Goal: Information Seeking & Learning: Learn about a topic

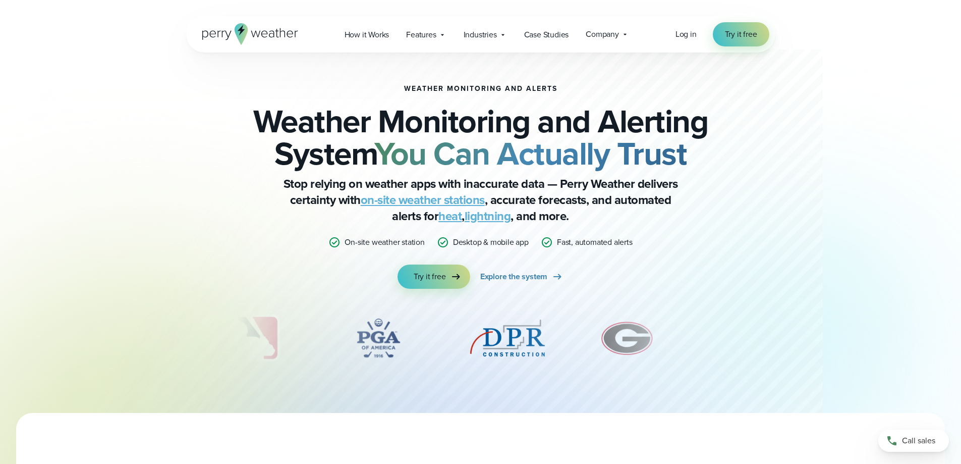
click at [846, 268] on div "Weather Monitoring and Alerts Weather Monitoring and Alerting System You Can Ac…" at bounding box center [480, 206] width 961 height 413
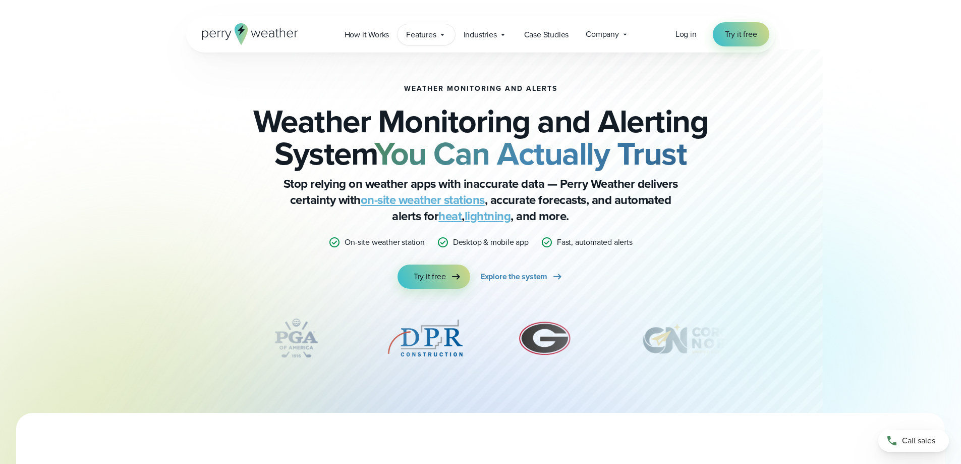
click at [432, 34] on span "Features" at bounding box center [421, 35] width 30 height 12
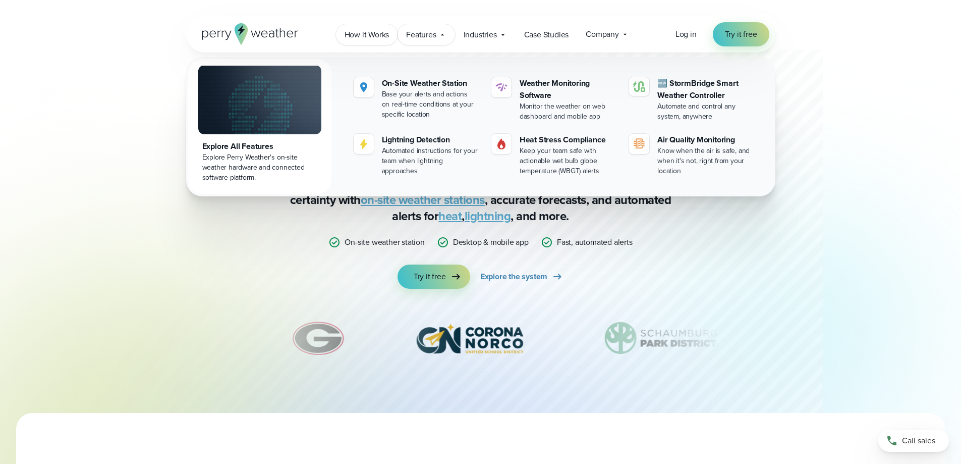
click at [367, 30] on span "How it Works" at bounding box center [367, 35] width 45 height 12
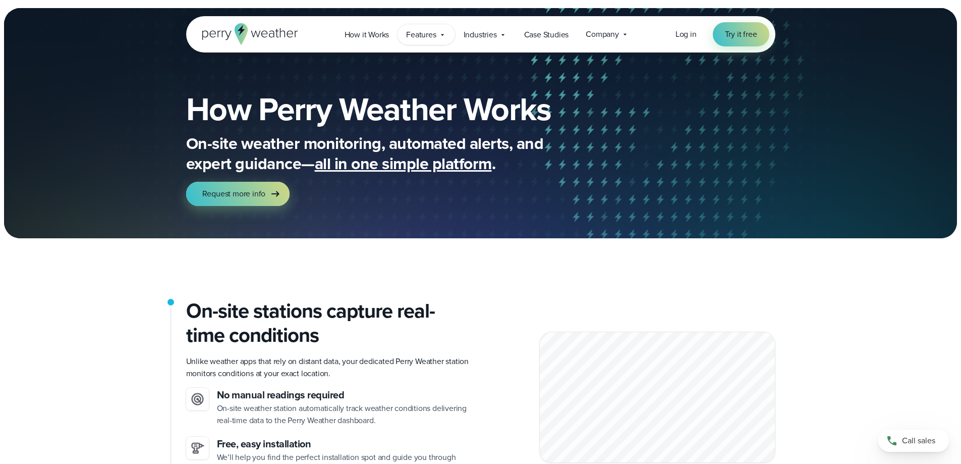
click at [436, 34] on span "Features" at bounding box center [421, 35] width 30 height 12
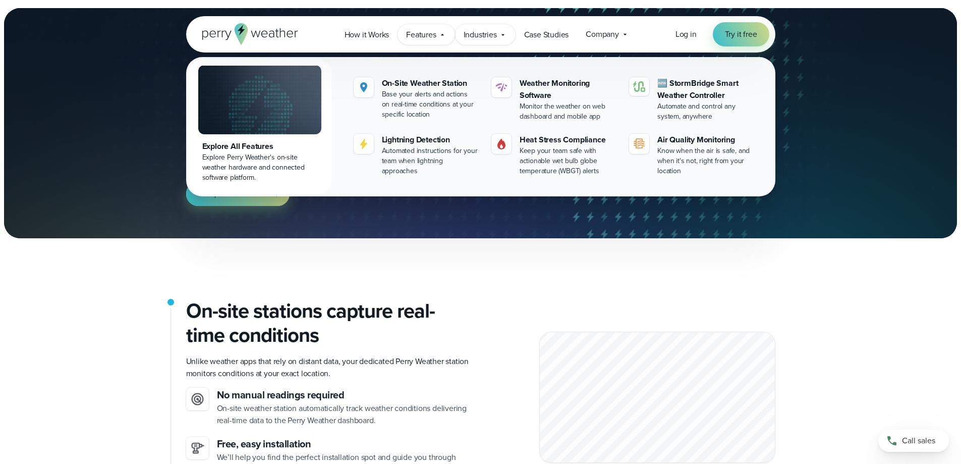
click at [493, 36] on span "Industries" at bounding box center [480, 35] width 33 height 12
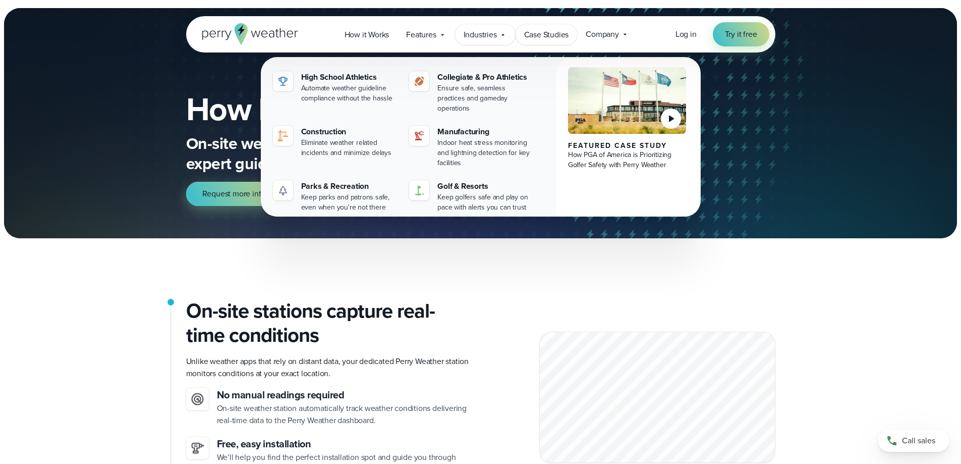
click at [551, 37] on span "Case Studies" at bounding box center [546, 35] width 45 height 12
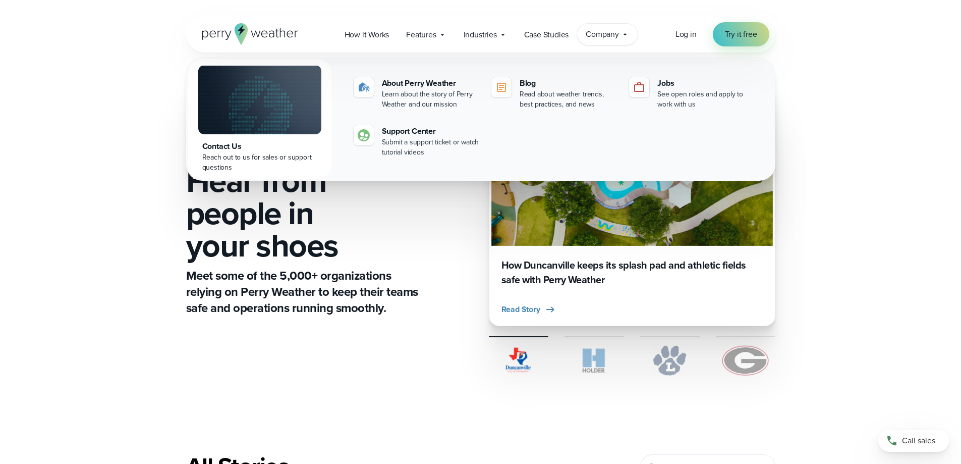
click at [420, 347] on div "CUSTOMER STORIES Hear from people in your shoes Meet some of the 5,000+ organiz…" at bounding box center [480, 229] width 589 height 355
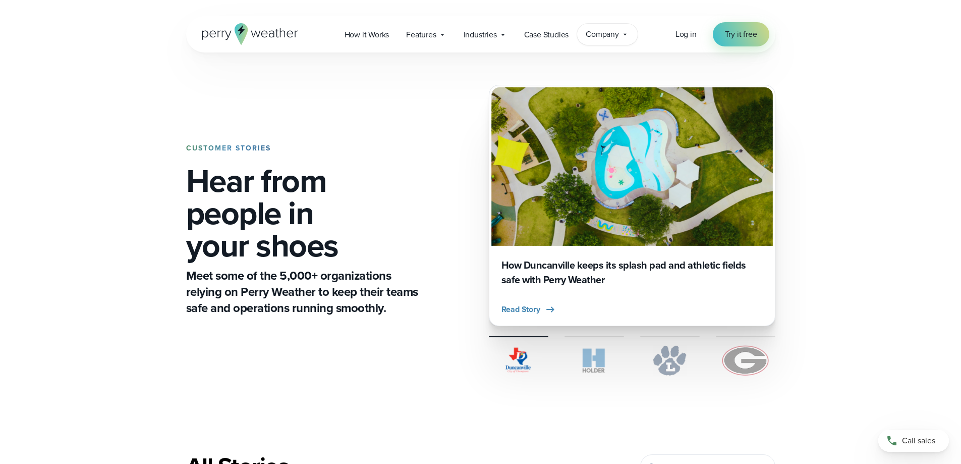
click at [619, 41] on div "Company Contact Us Reach out to us for sales or support questions" at bounding box center [607, 34] width 61 height 21
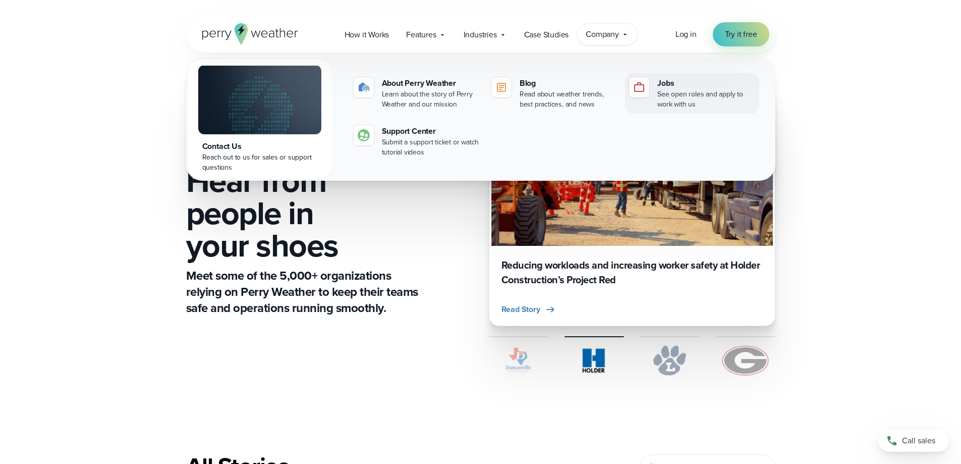
click at [652, 90] on link "Jobs See open roles and apply to work with us" at bounding box center [692, 93] width 134 height 40
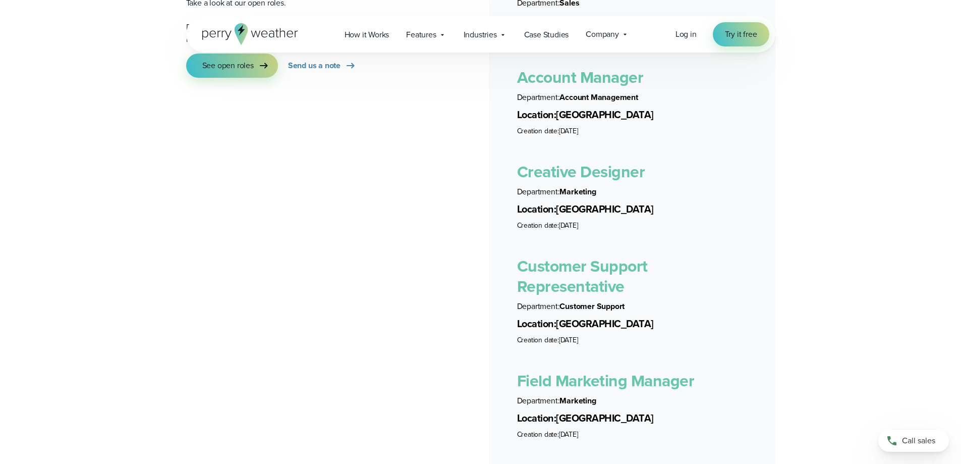
scroll to position [1917, 0]
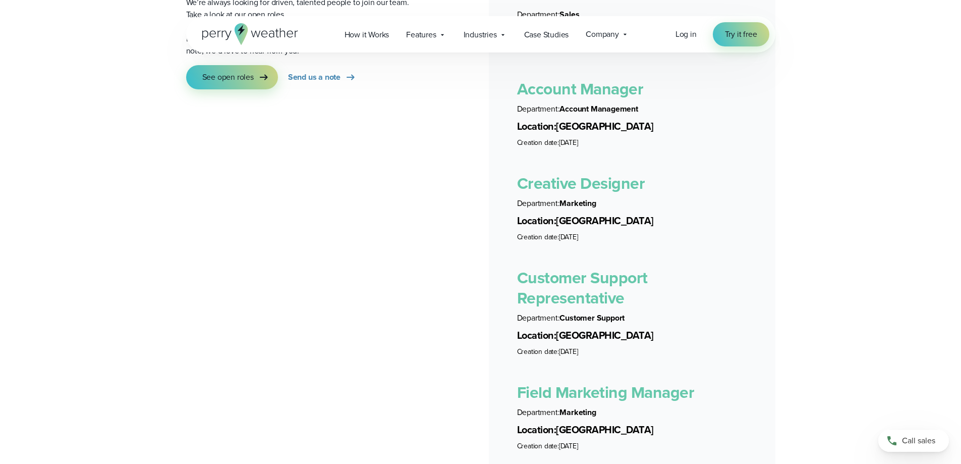
click at [602, 265] on link "Customer Support Representative" at bounding box center [582, 287] width 131 height 44
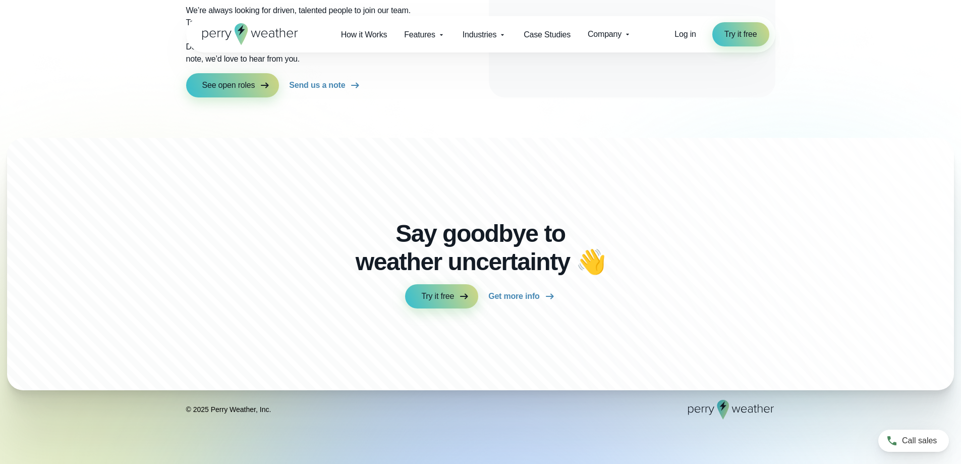
scroll to position [1917, 0]
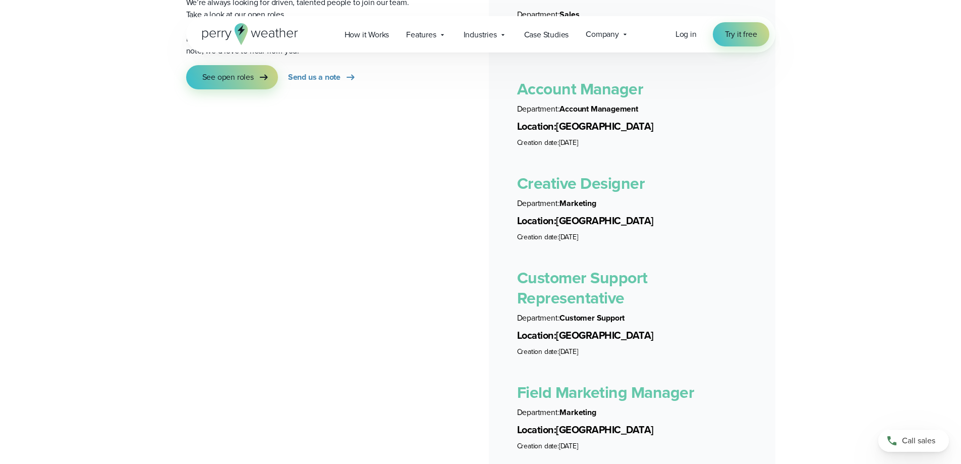
click at [255, 33] on icon at bounding box center [250, 34] width 96 height 22
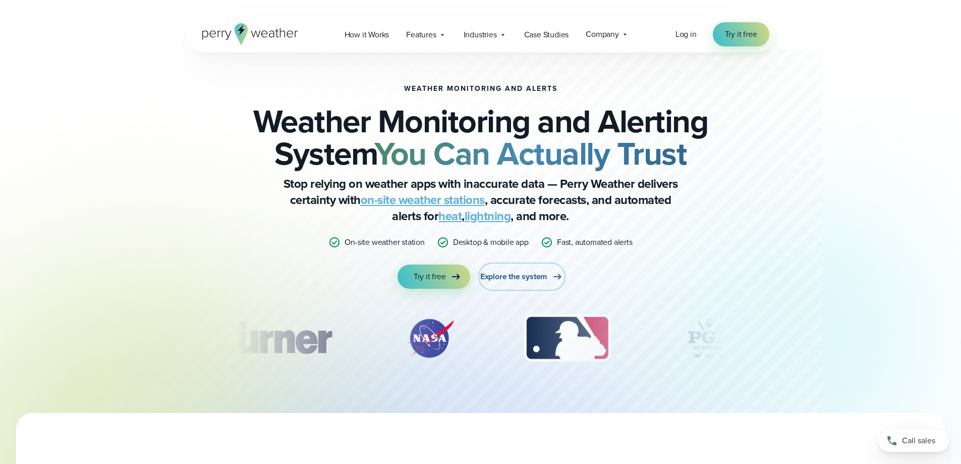
click at [530, 276] on span "Explore the system" at bounding box center [513, 276] width 67 height 12
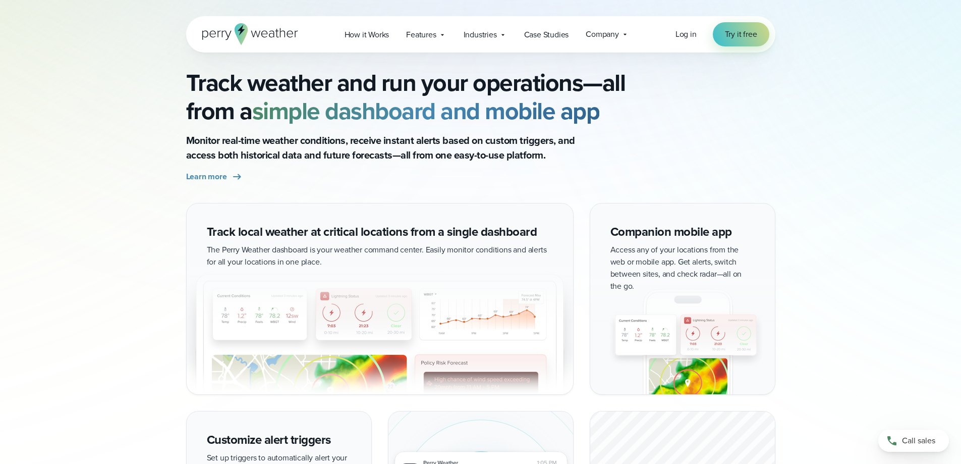
scroll to position [908, 0]
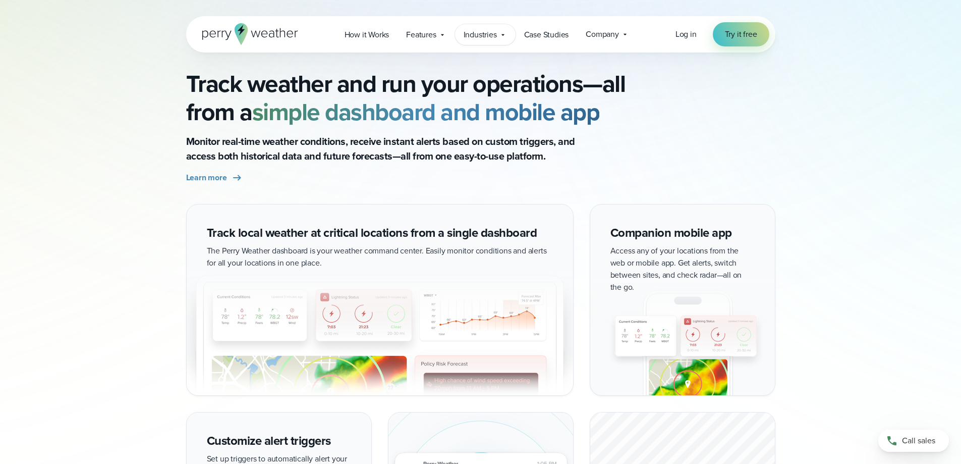
click at [490, 37] on span "Industries" at bounding box center [480, 35] width 33 height 12
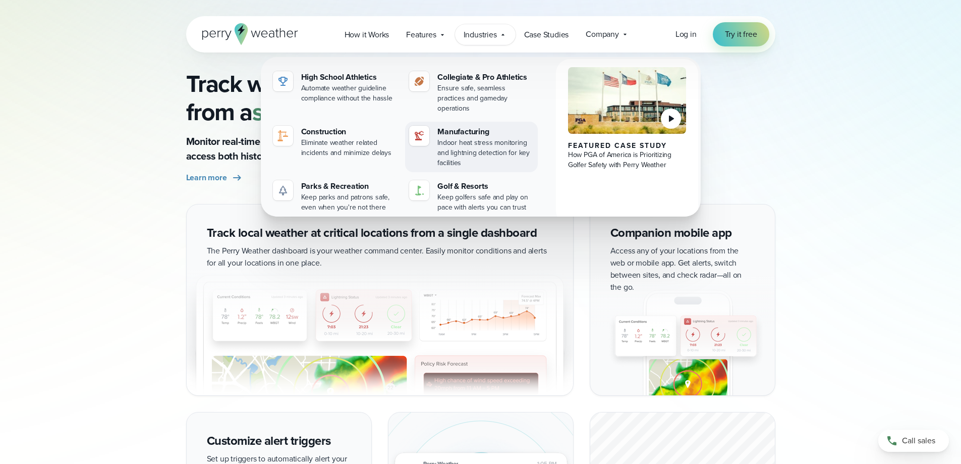
click at [420, 130] on img at bounding box center [419, 136] width 12 height 12
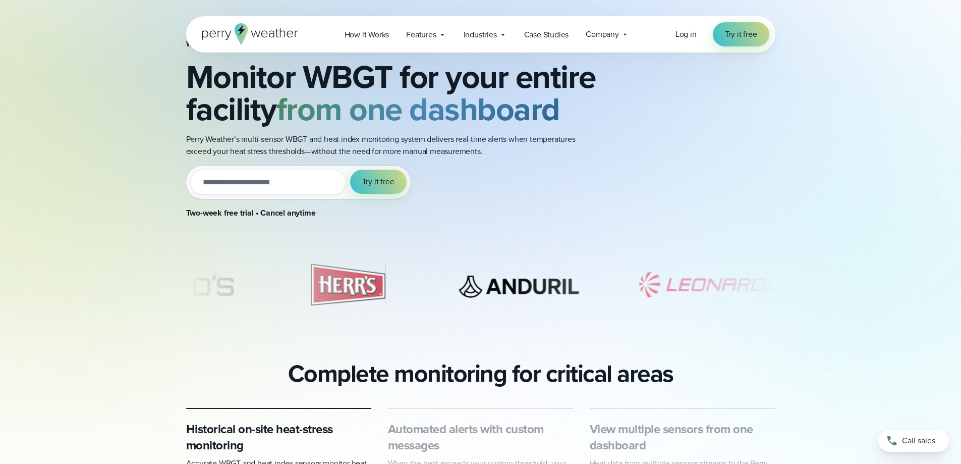
scroll to position [101, 0]
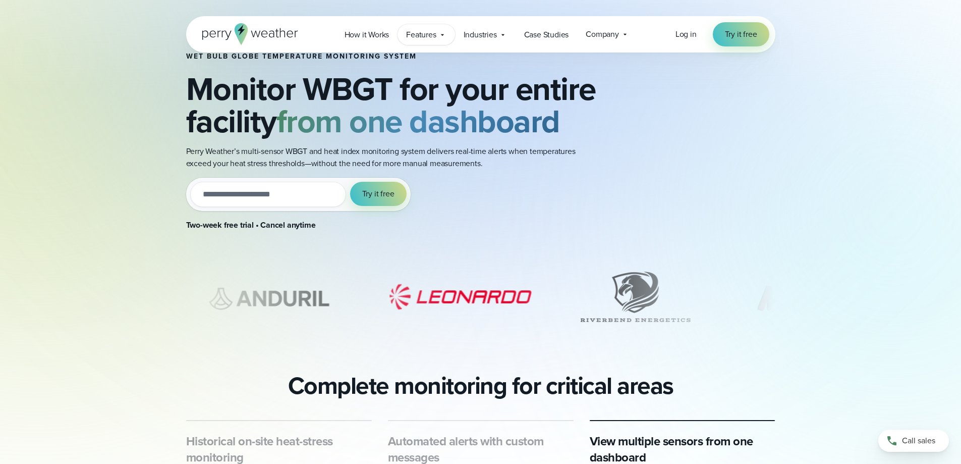
click at [433, 32] on span "Features" at bounding box center [421, 35] width 30 height 12
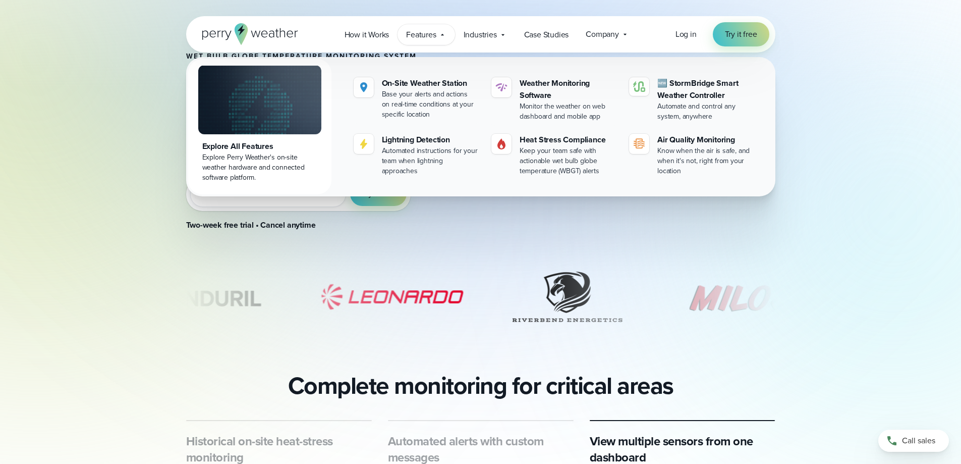
click at [903, 353] on div "Wet bulb globe temperature monitoring system Monitor WBGT for your entire facil…" at bounding box center [480, 202] width 961 height 606
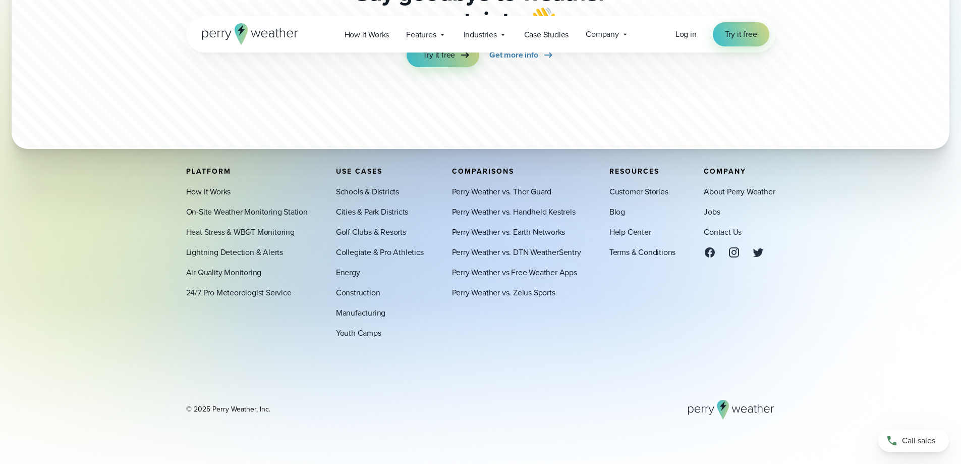
scroll to position [4386, 0]
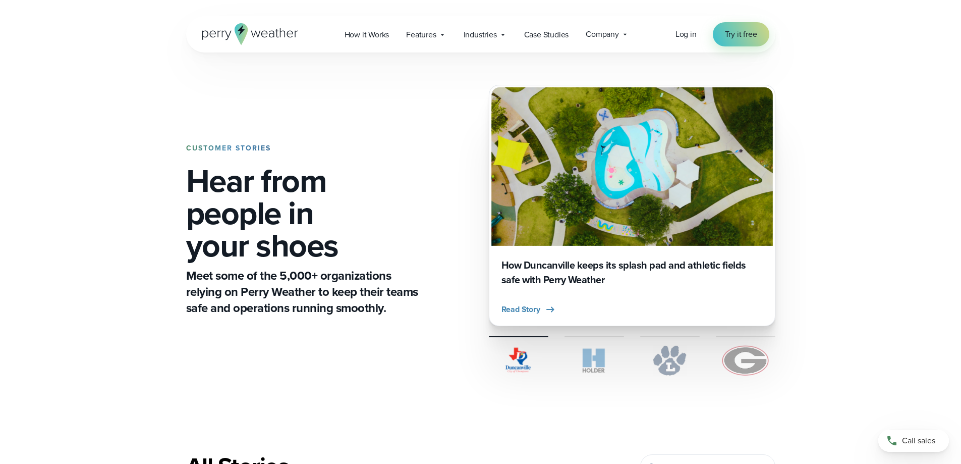
drag, startPoint x: 0, startPoint y: 0, endPoint x: 361, endPoint y: 142, distance: 388.1
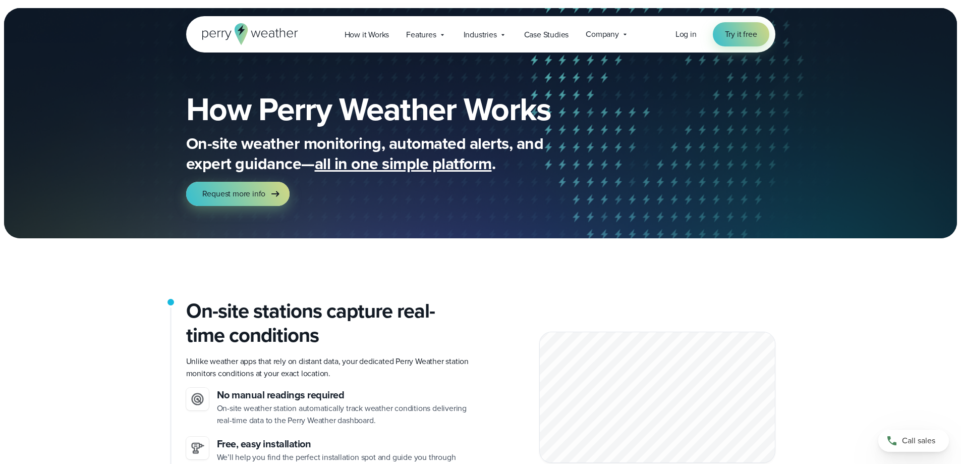
drag, startPoint x: 0, startPoint y: 0, endPoint x: 368, endPoint y: 135, distance: 392.2
